Goal: Transaction & Acquisition: Purchase product/service

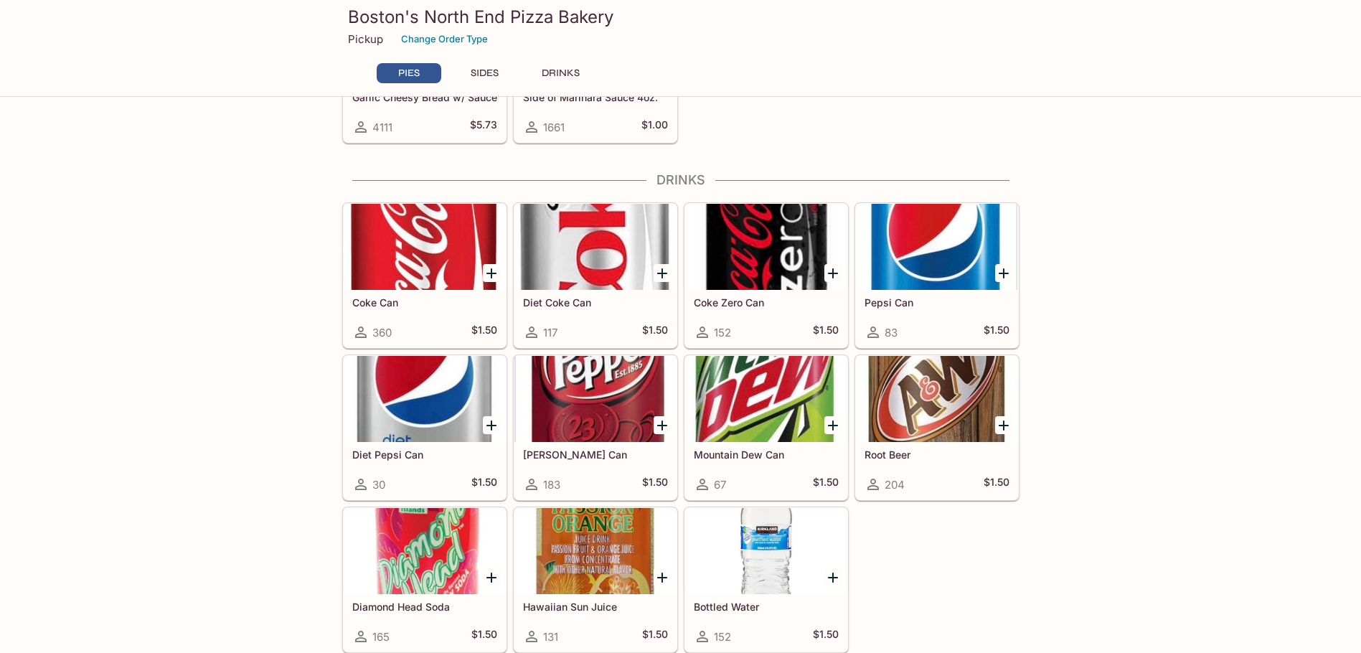
scroll to position [322, 0]
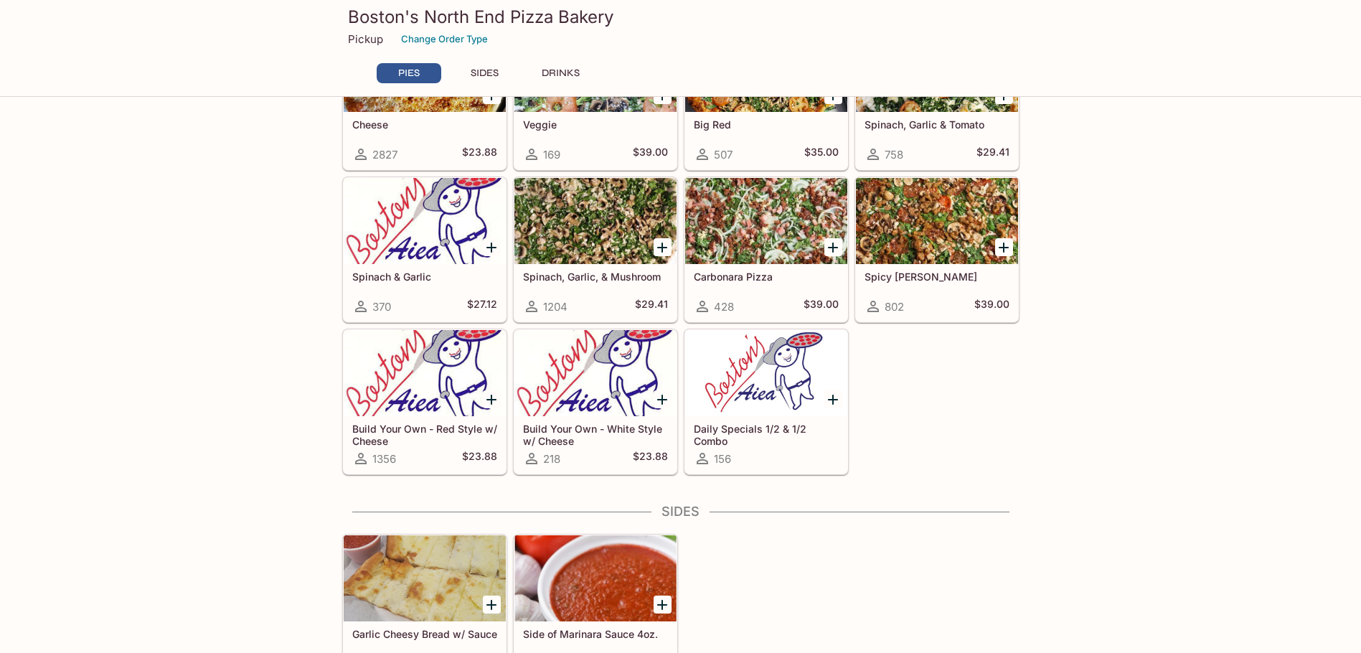
scroll to position [502, 0]
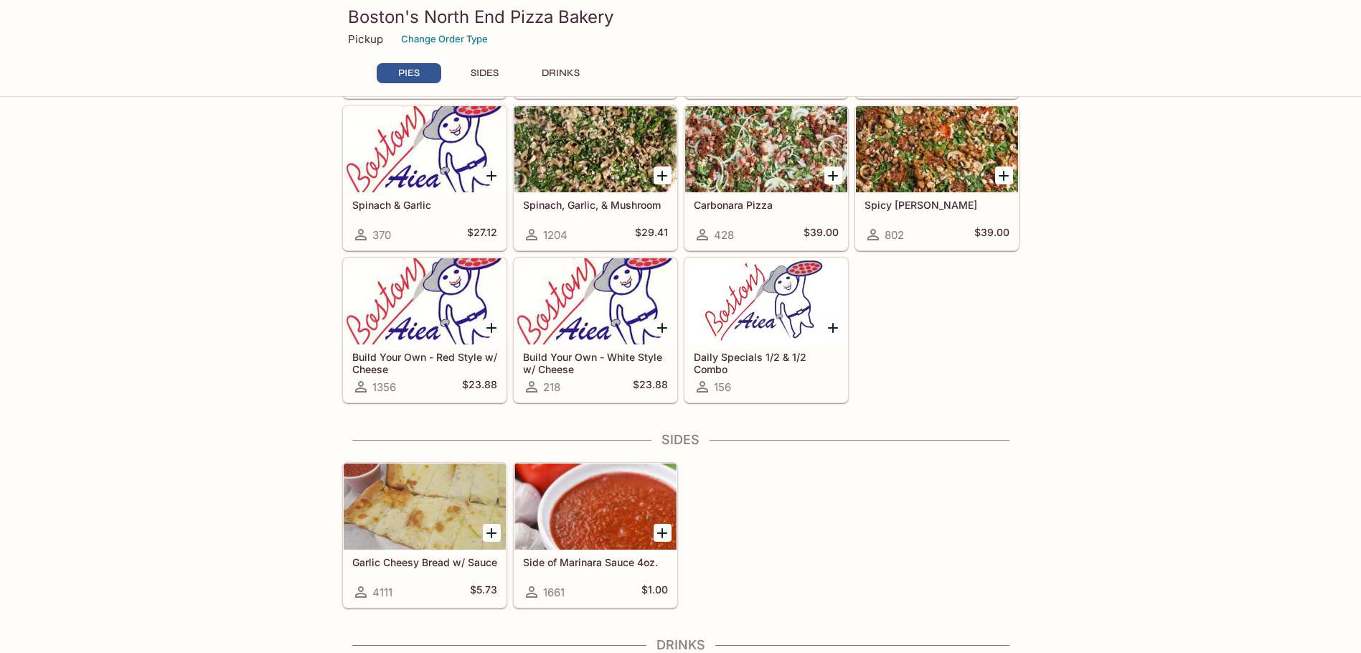
click at [387, 362] on h5 "Build Your Own - Red Style w/ Cheese" at bounding box center [424, 363] width 145 height 24
